Goal: Task Accomplishment & Management: Manage account settings

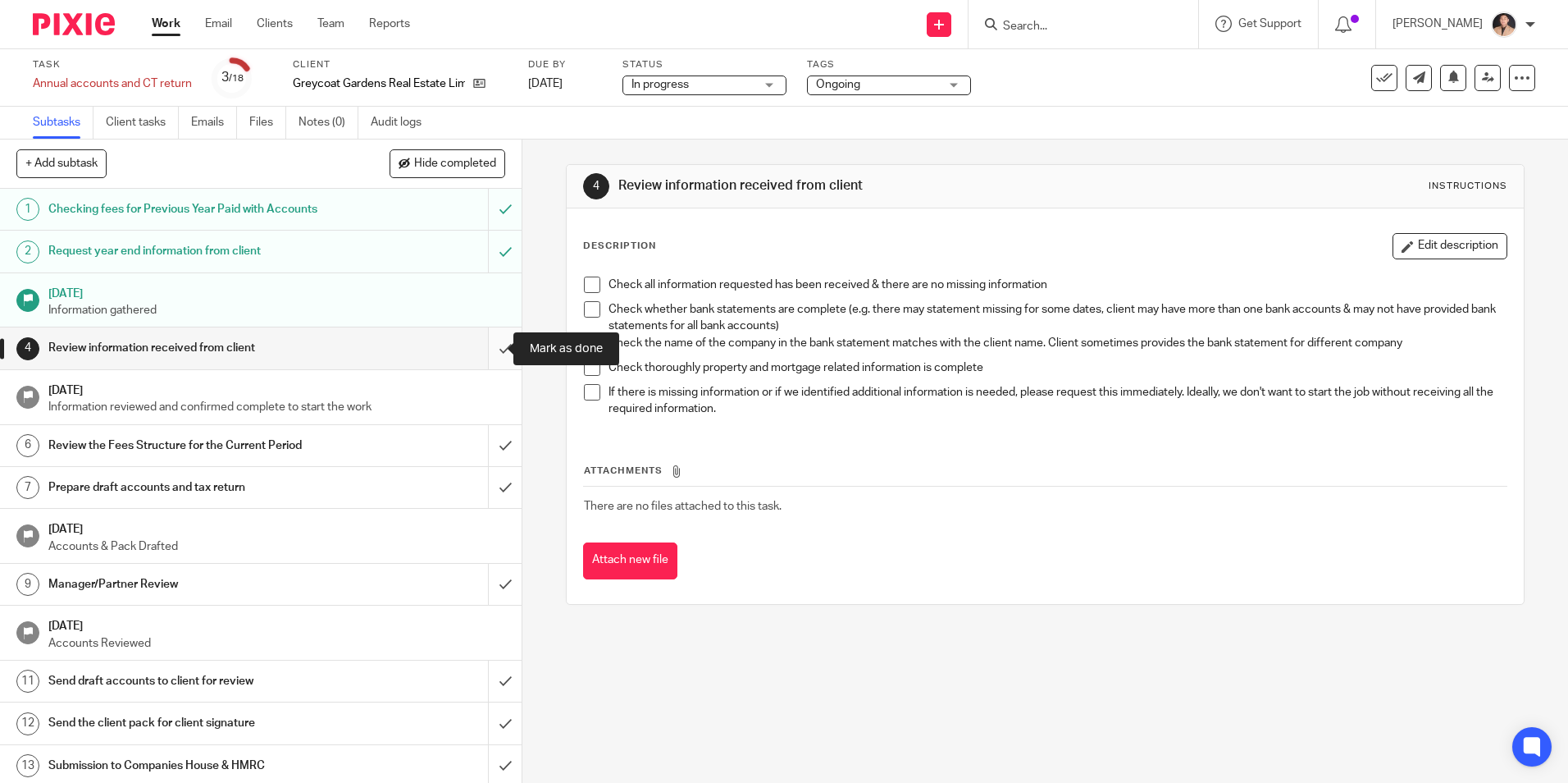
click at [477, 356] on input "submit" at bounding box center [261, 348] width 522 height 41
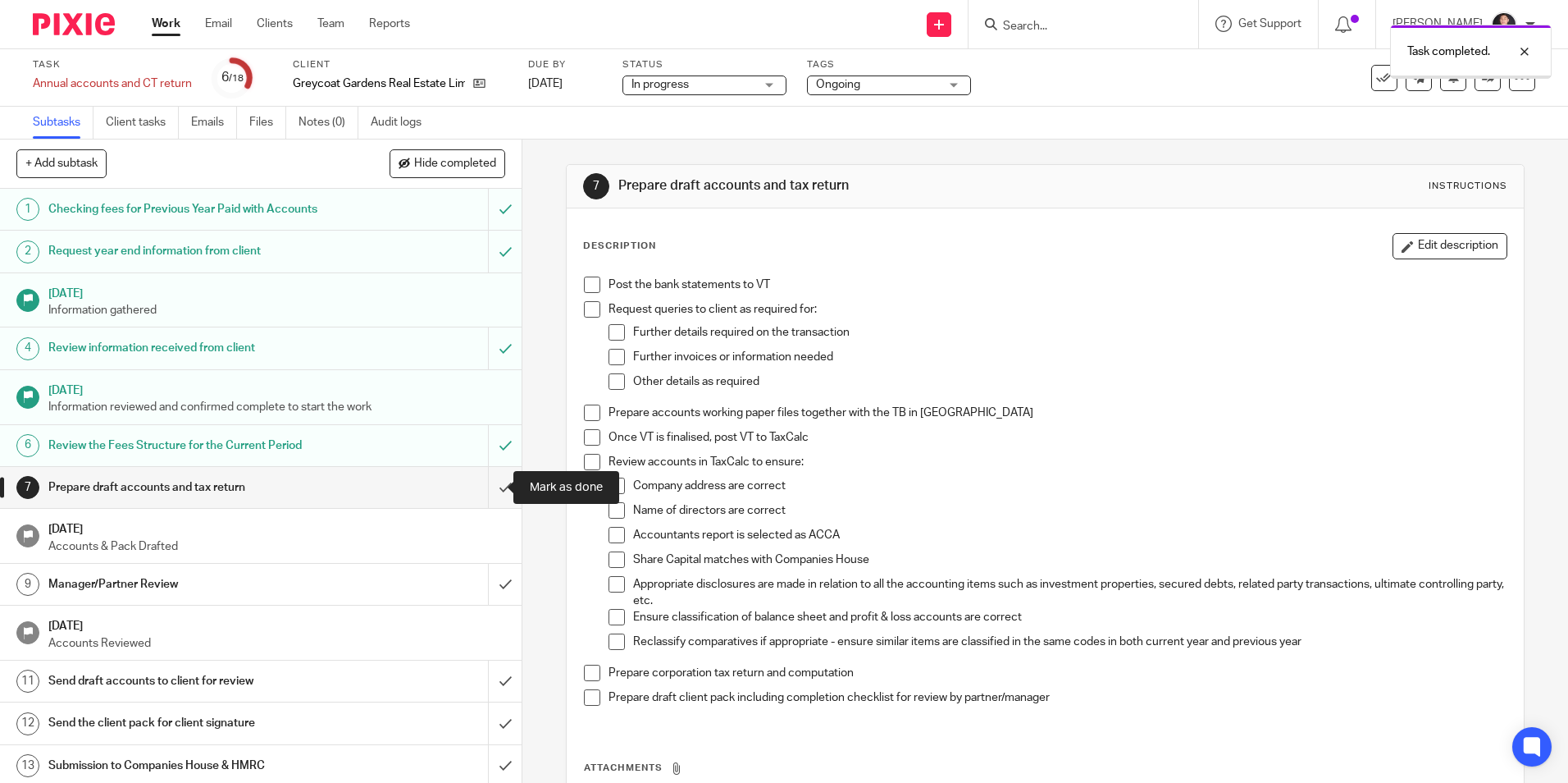
click at [495, 484] on input "submit" at bounding box center [261, 487] width 522 height 41
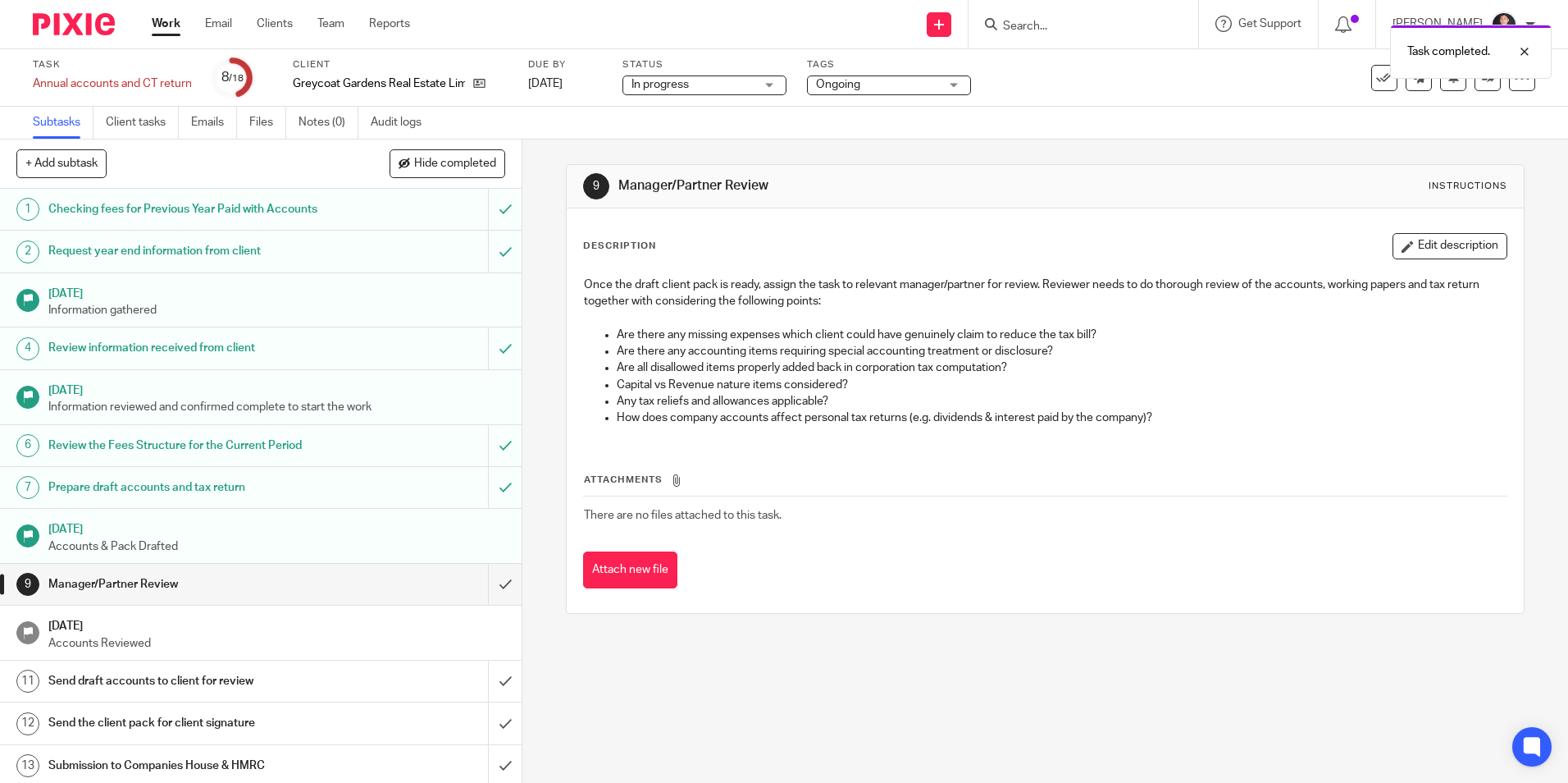
click at [876, 91] on span "Ongoing" at bounding box center [877, 85] width 123 height 17
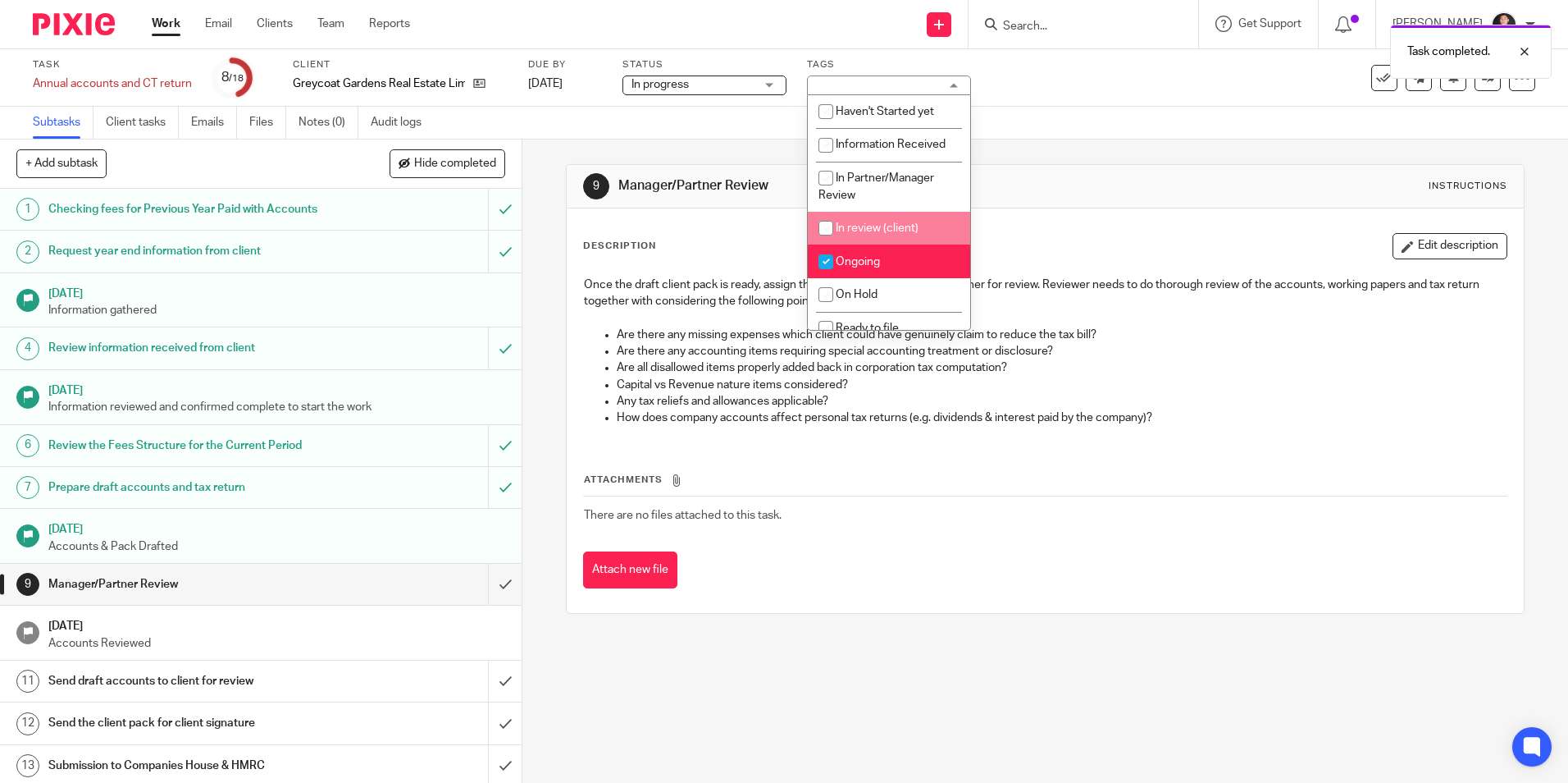
click at [865, 241] on li "In review (client)" at bounding box center [888, 228] width 163 height 34
checkbox input "true"
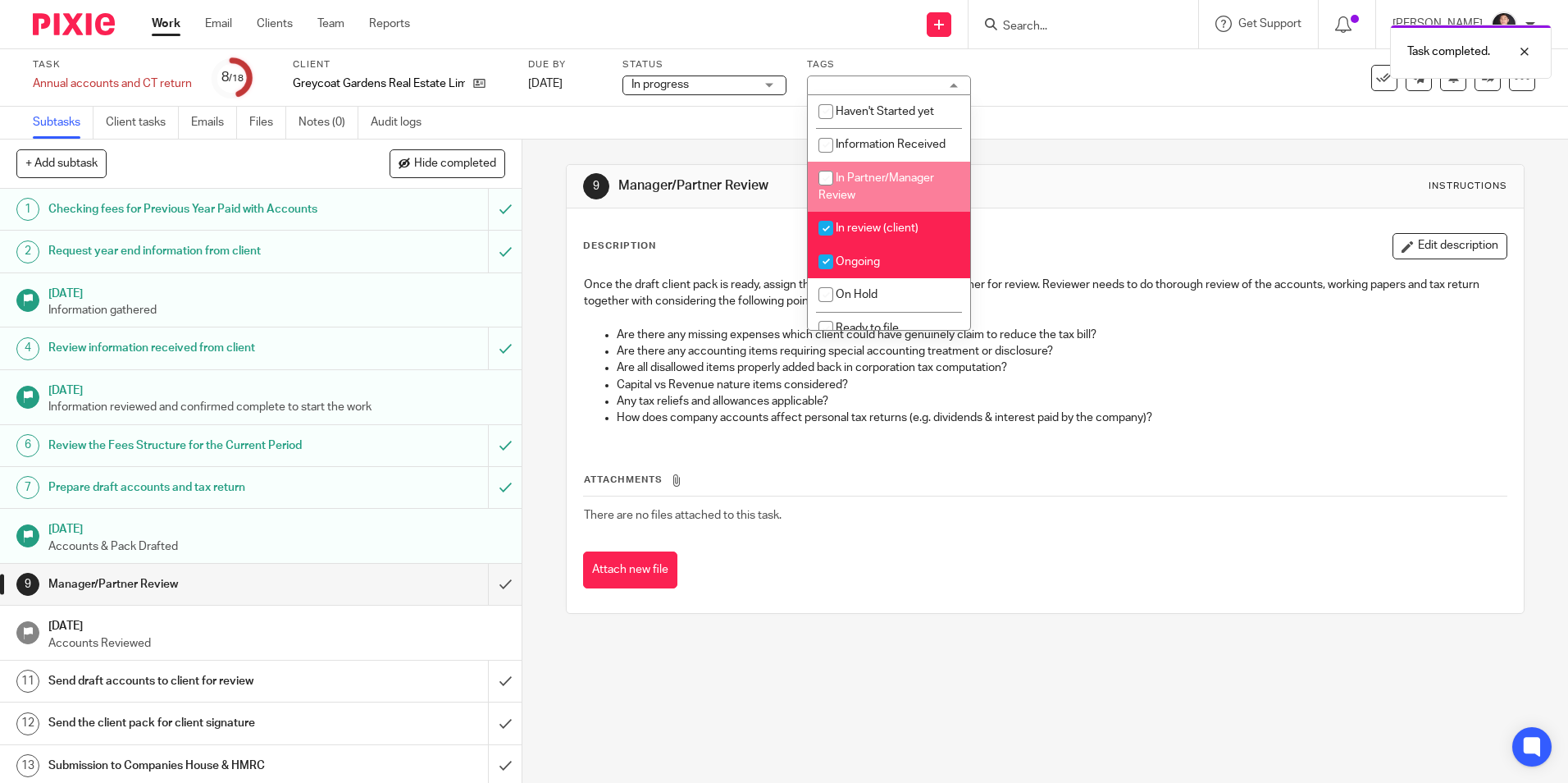
click at [876, 185] on li "In Partner/Manager Review" at bounding box center [888, 187] width 163 height 50
checkbox input "true"
click at [875, 220] on li "In review (client)" at bounding box center [888, 228] width 163 height 34
checkbox input "false"
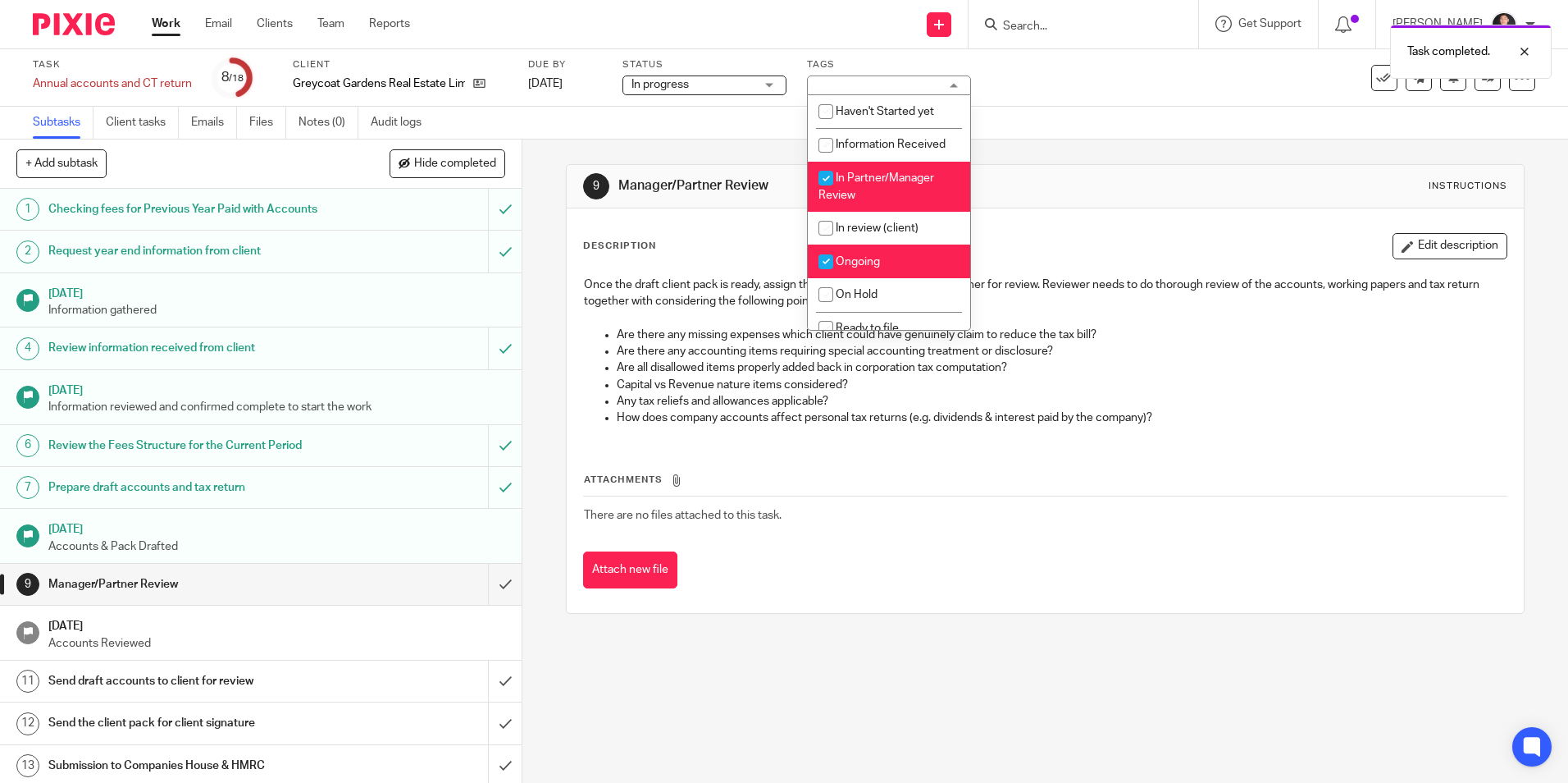
click at [870, 264] on span "Ongoing" at bounding box center [858, 262] width 44 height 12
checkbox input "false"
click at [1081, 142] on div "9 Manager/Partner Review Instructions Description Edit description Once the dra…" at bounding box center [1044, 389] width 958 height 499
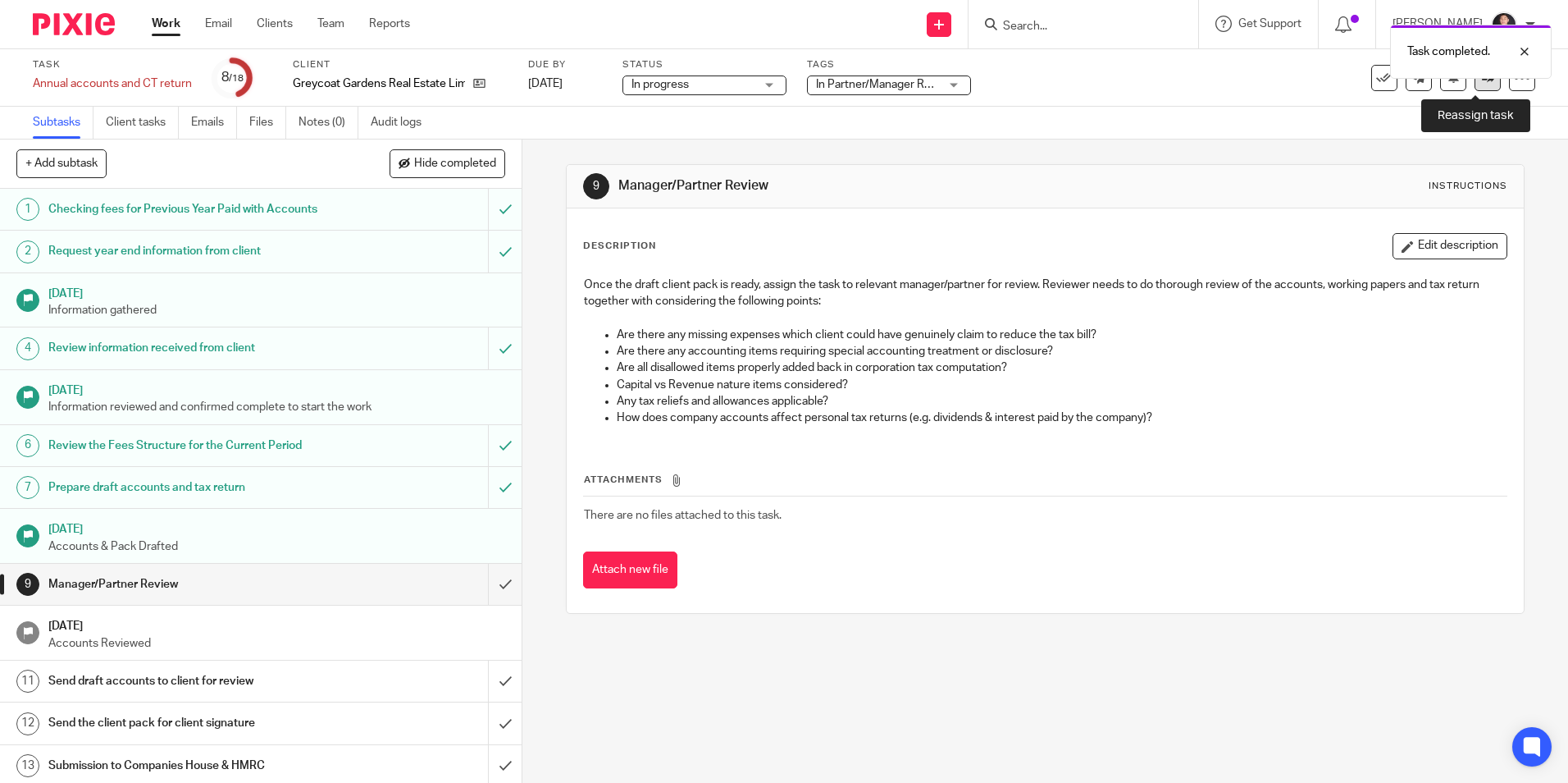
click at [1474, 85] on link at bounding box center [1486, 77] width 26 height 26
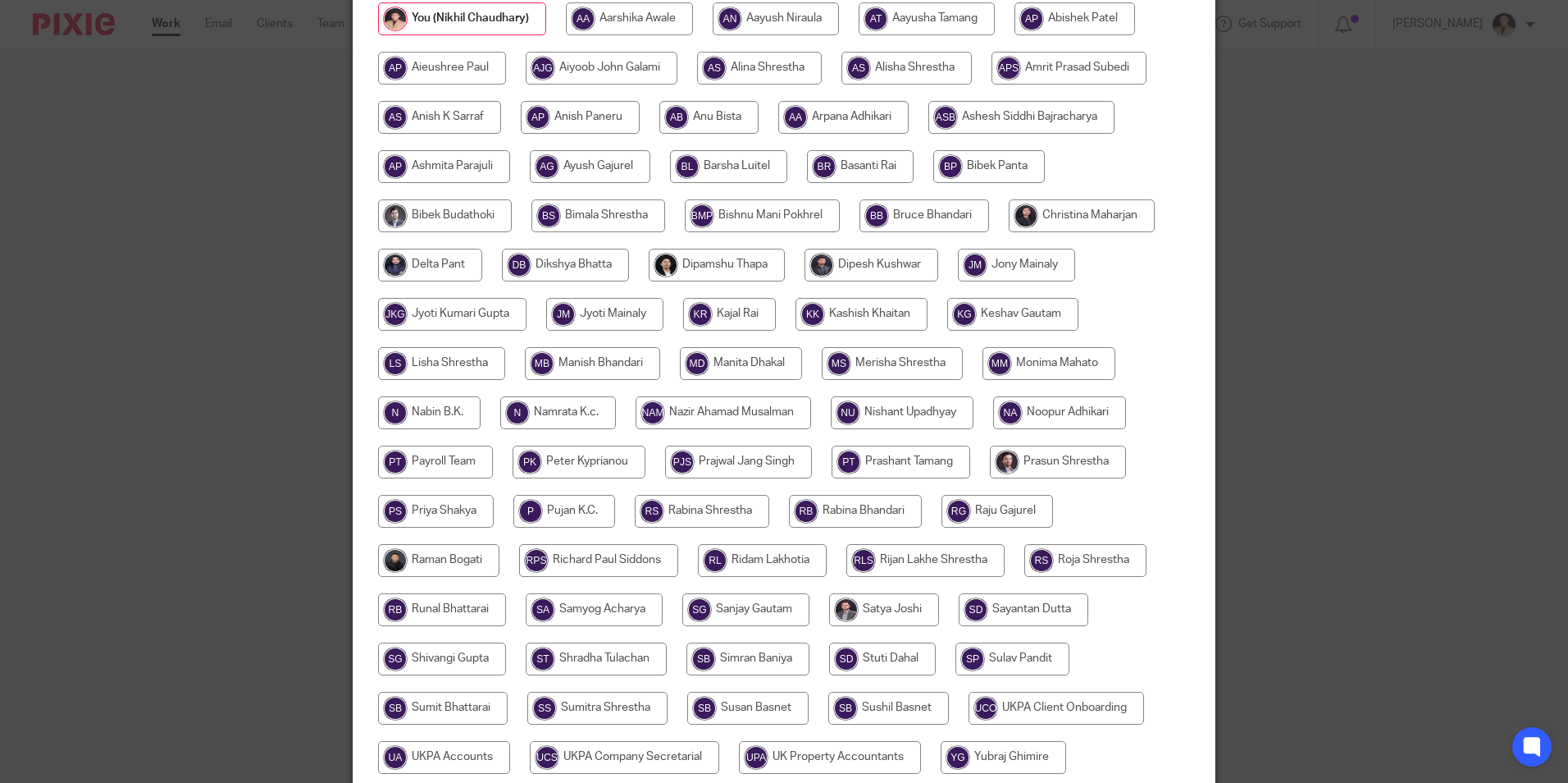
scroll to position [164, 0]
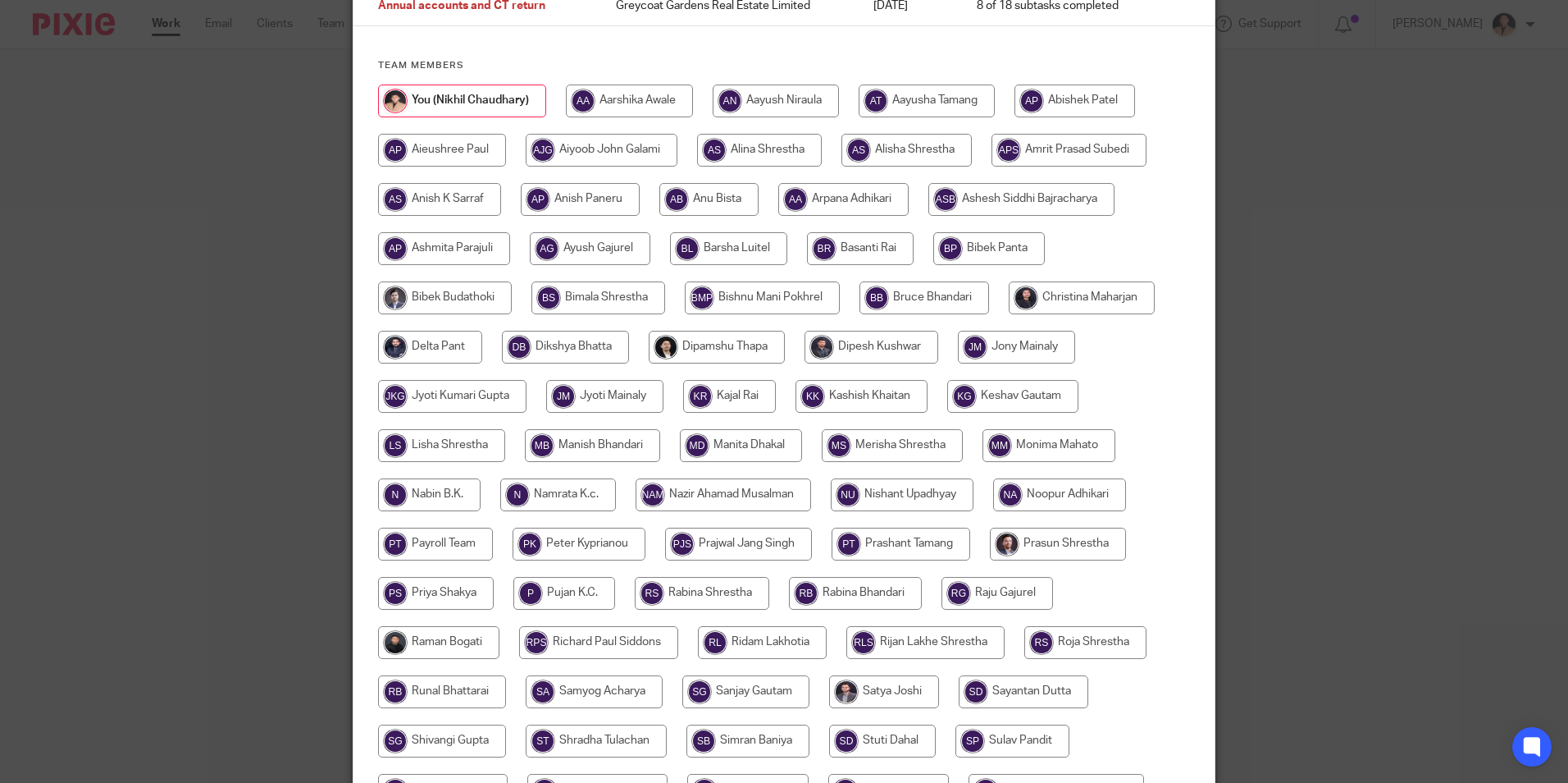
click at [1037, 301] on input "radio" at bounding box center [1082, 298] width 146 height 33
radio input "true"
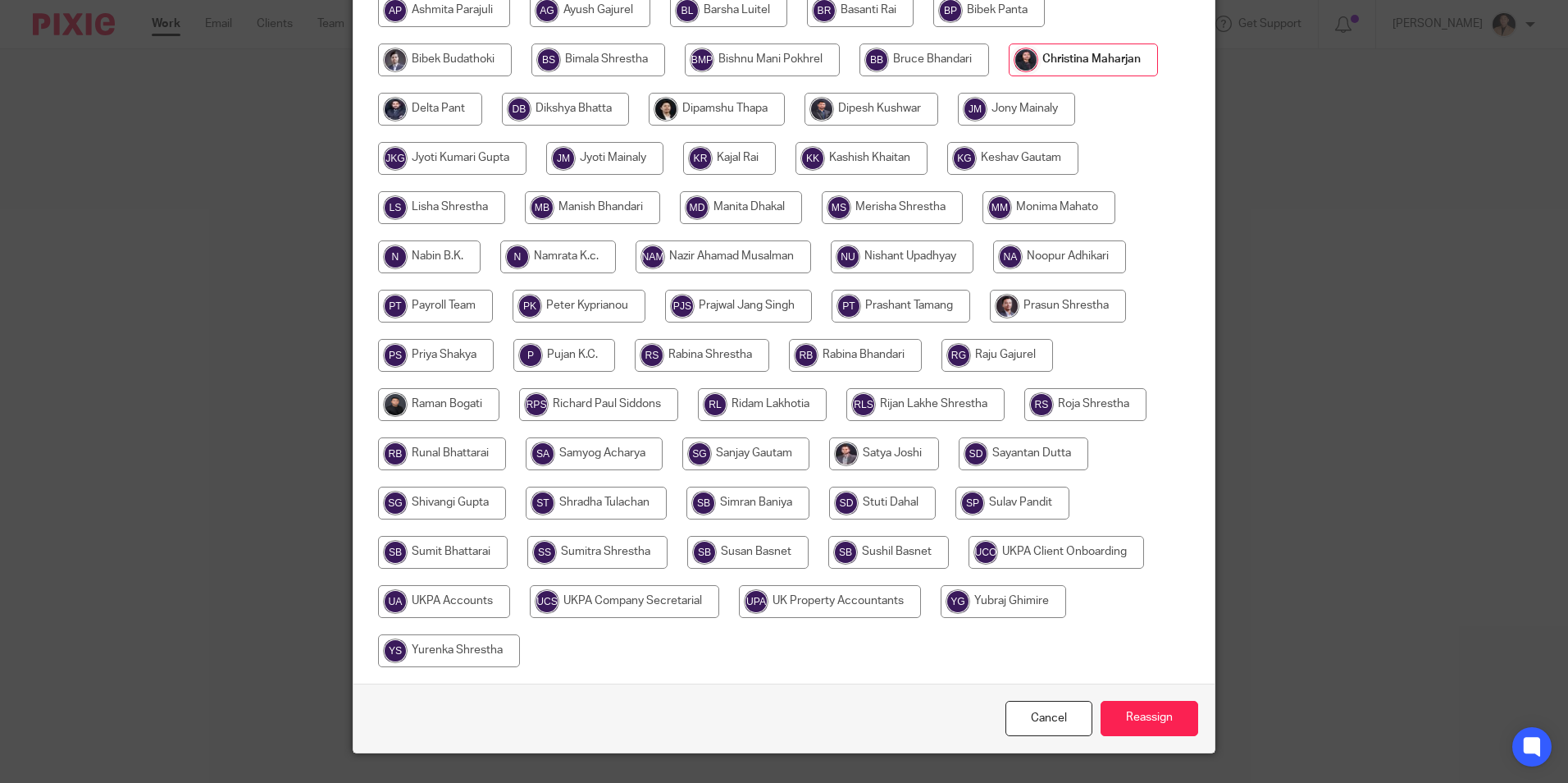
scroll to position [438, 0]
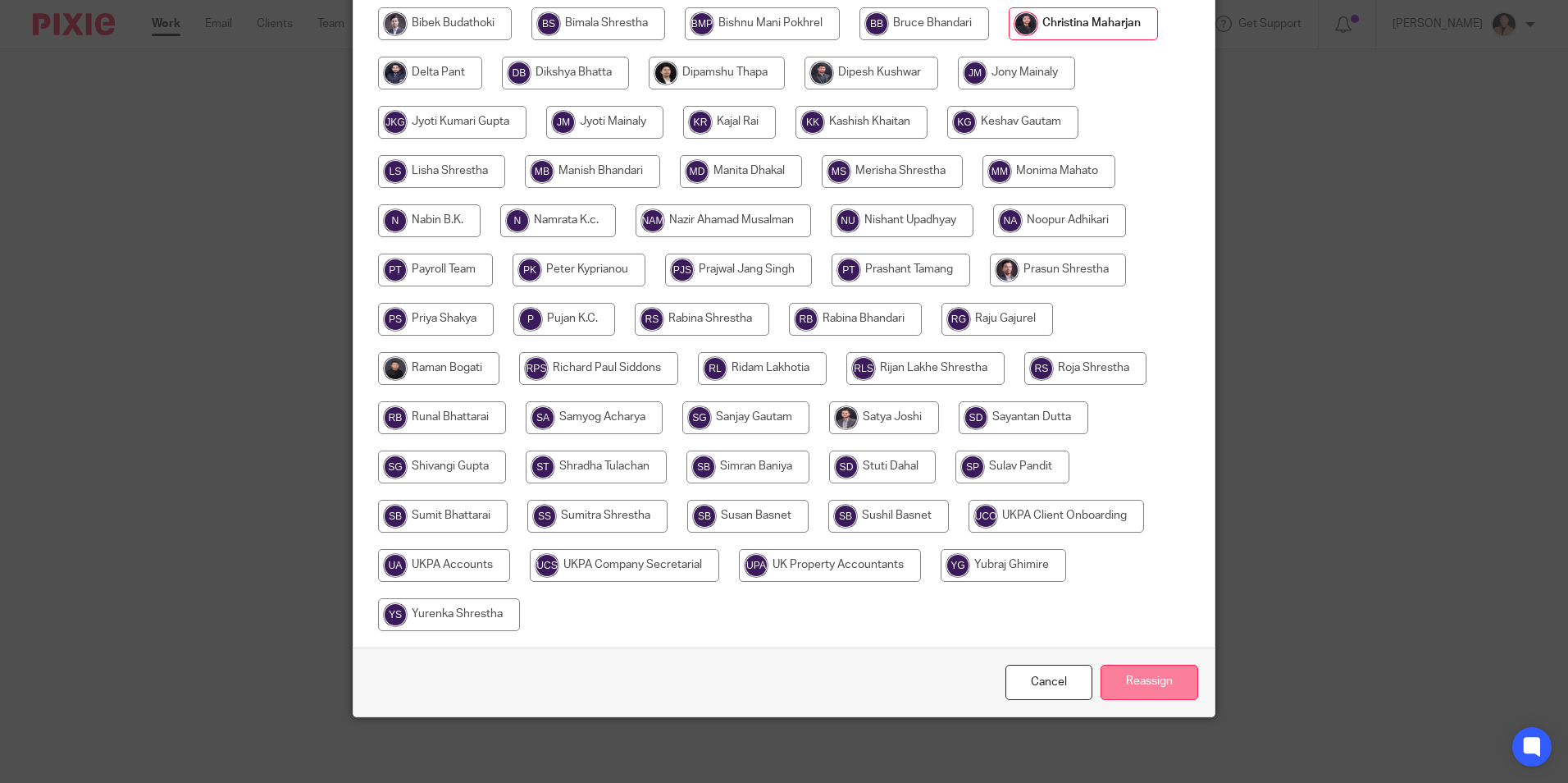
click at [1138, 676] on input "Reassign" at bounding box center [1148, 682] width 97 height 36
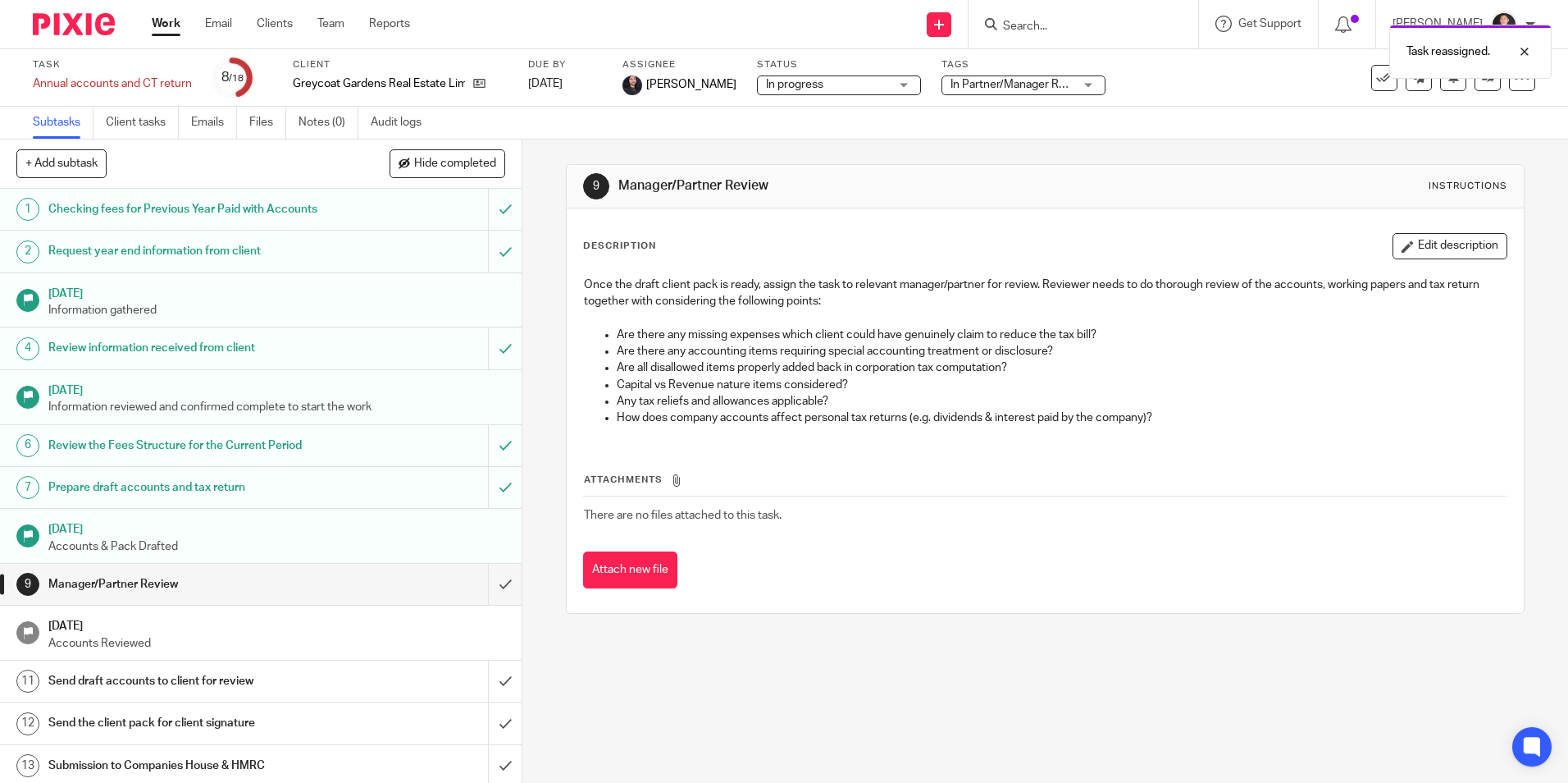
click at [170, 30] on link "Work" at bounding box center [167, 23] width 29 height 16
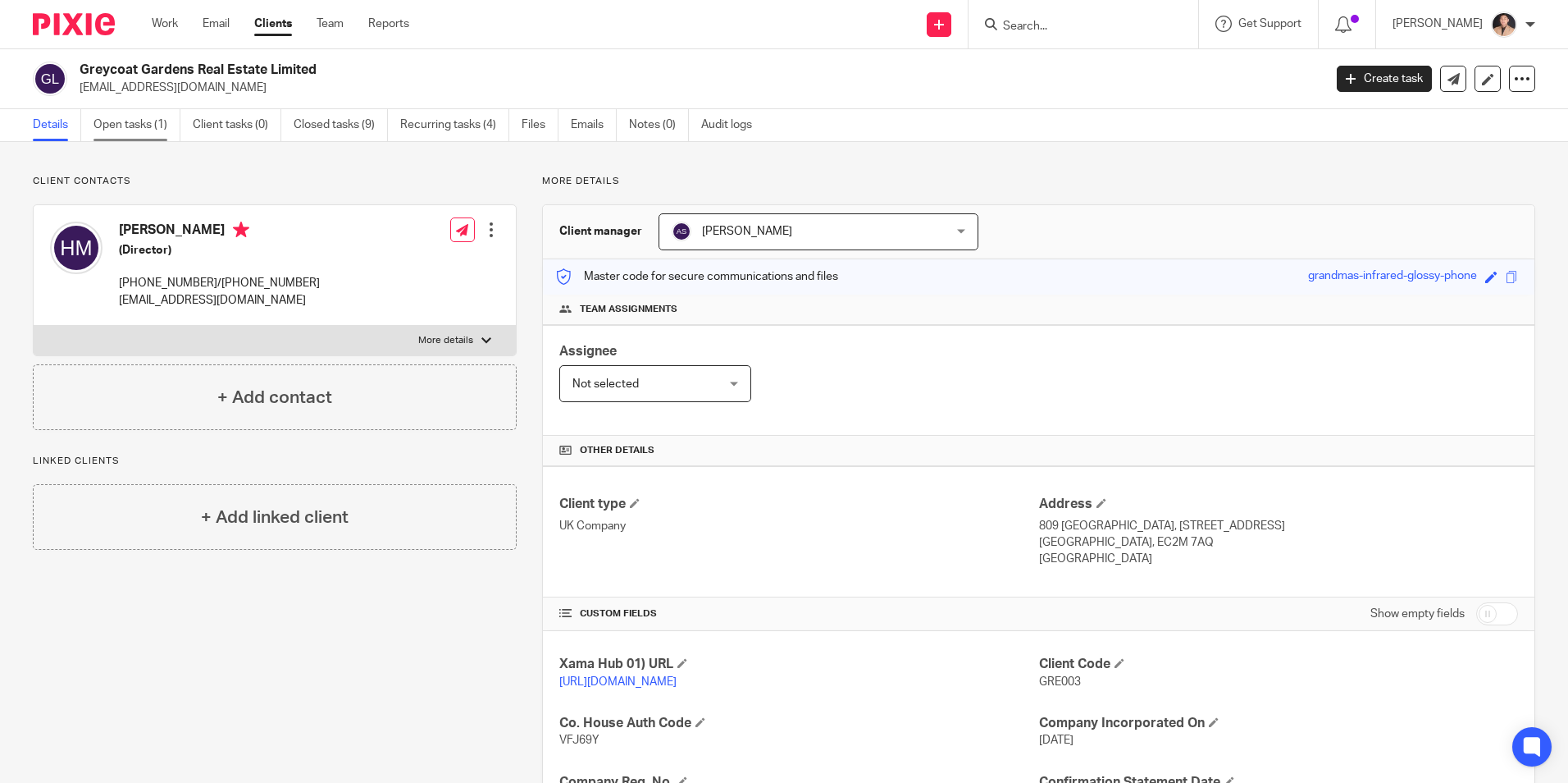
drag, startPoint x: 115, startPoint y: 125, endPoint x: 233, endPoint y: 162, distance: 123.7
click at [114, 125] on link "Open tasks (1)" at bounding box center [137, 124] width 87 height 32
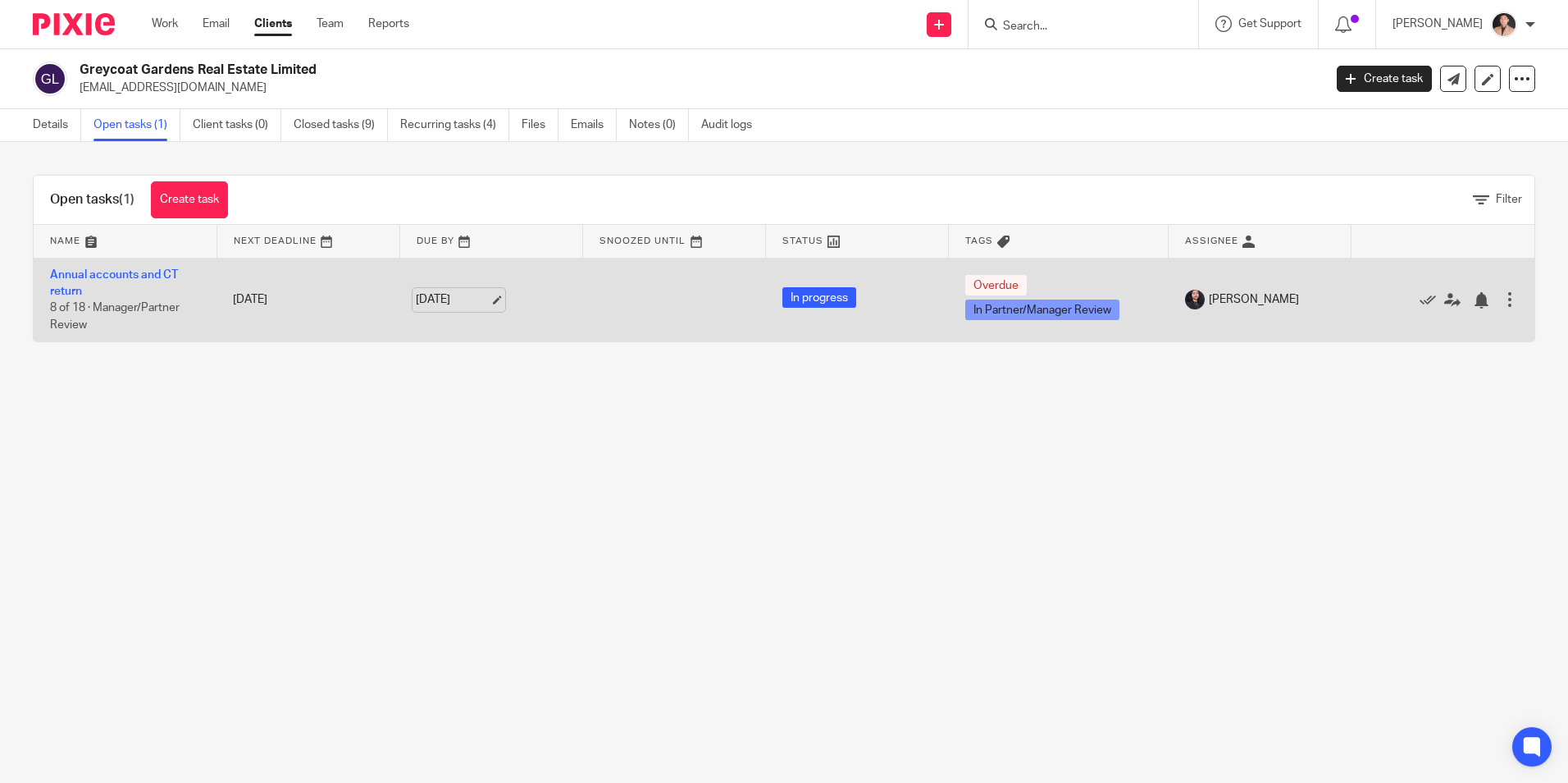
click at [484, 296] on link "[DATE]" at bounding box center [452, 300] width 74 height 17
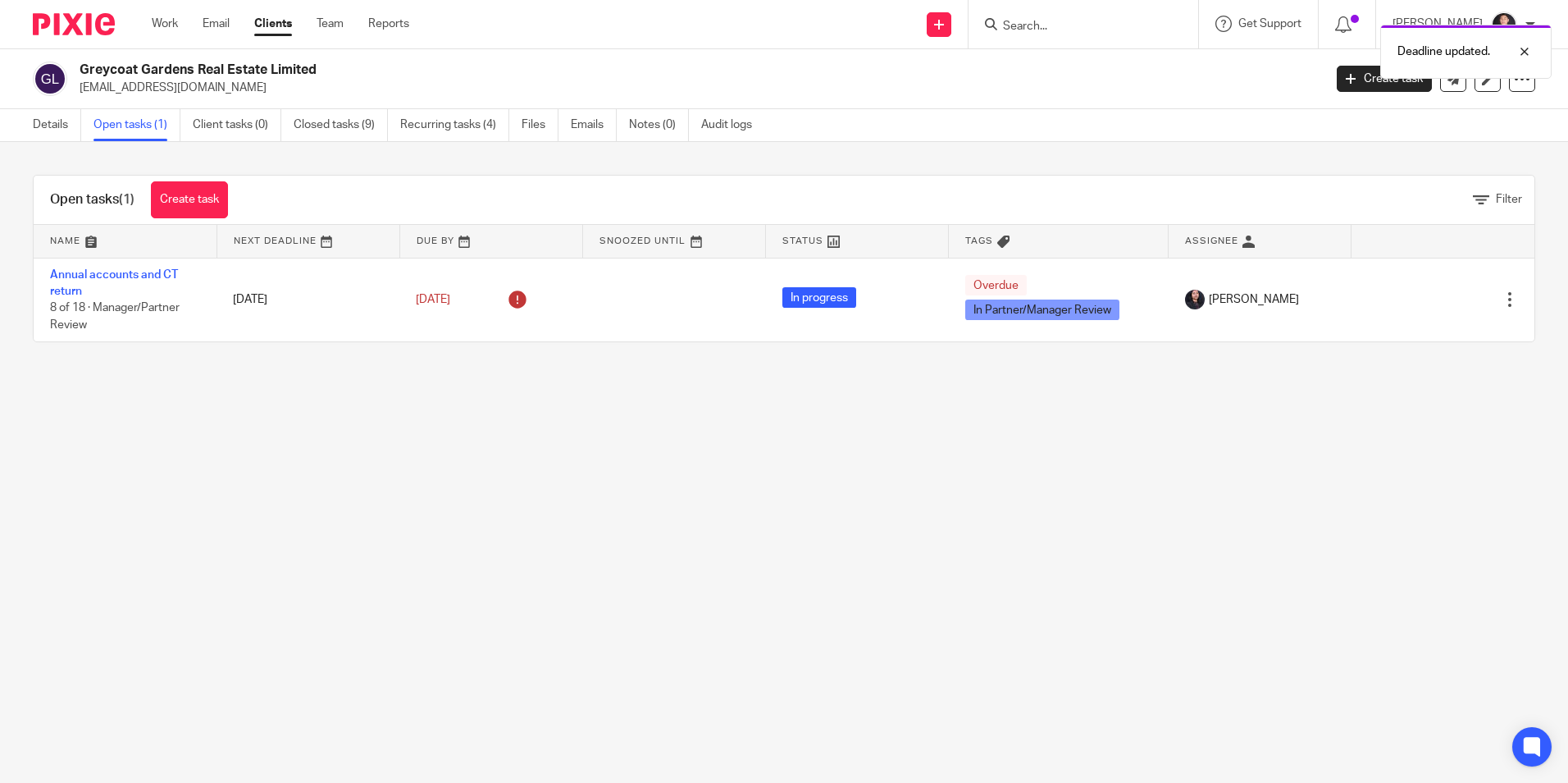
click at [719, 485] on main "Greycoat Gardens Real Estate Limited [EMAIL_ADDRESS][DOMAIN_NAME] Create task U…" at bounding box center [784, 391] width 1568 height 783
click at [672, 447] on main "Greycoat Gardens Real Estate Limited hodan_m@hotmail.co.uk Create task Update f…" at bounding box center [784, 391] width 1568 height 783
click at [738, 420] on main "Greycoat Gardens Real Estate Limited hodan_m@hotmail.co.uk Create task Update f…" at bounding box center [784, 391] width 1568 height 783
click at [180, 19] on ul "Work Email Clients Team Reports" at bounding box center [293, 23] width 282 height 16
click at [158, 26] on link "Work" at bounding box center [165, 23] width 26 height 16
